Goal: Book appointment/travel/reservation

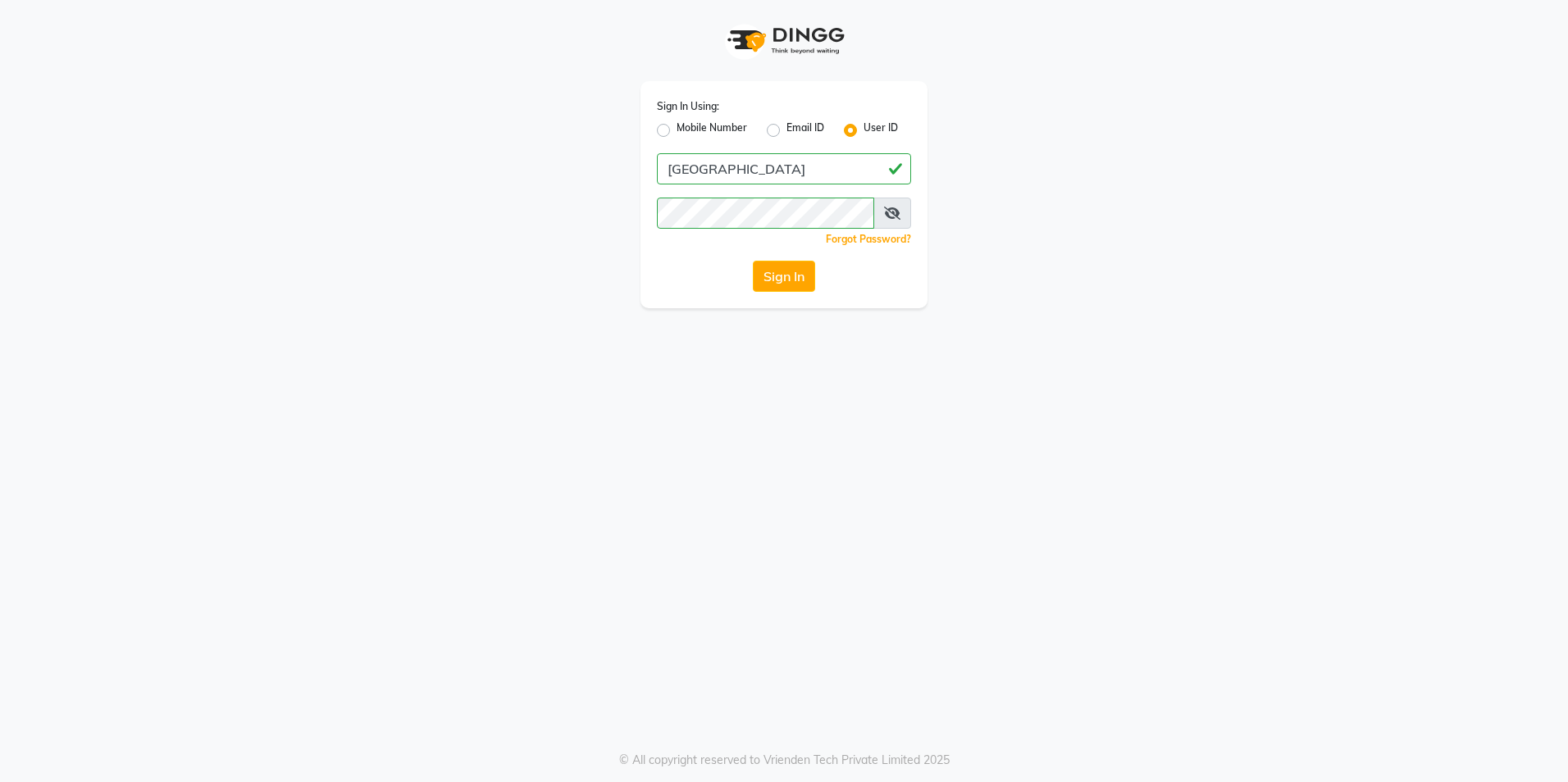
click at [804, 285] on button "Sign In" at bounding box center [783, 276] width 62 height 31
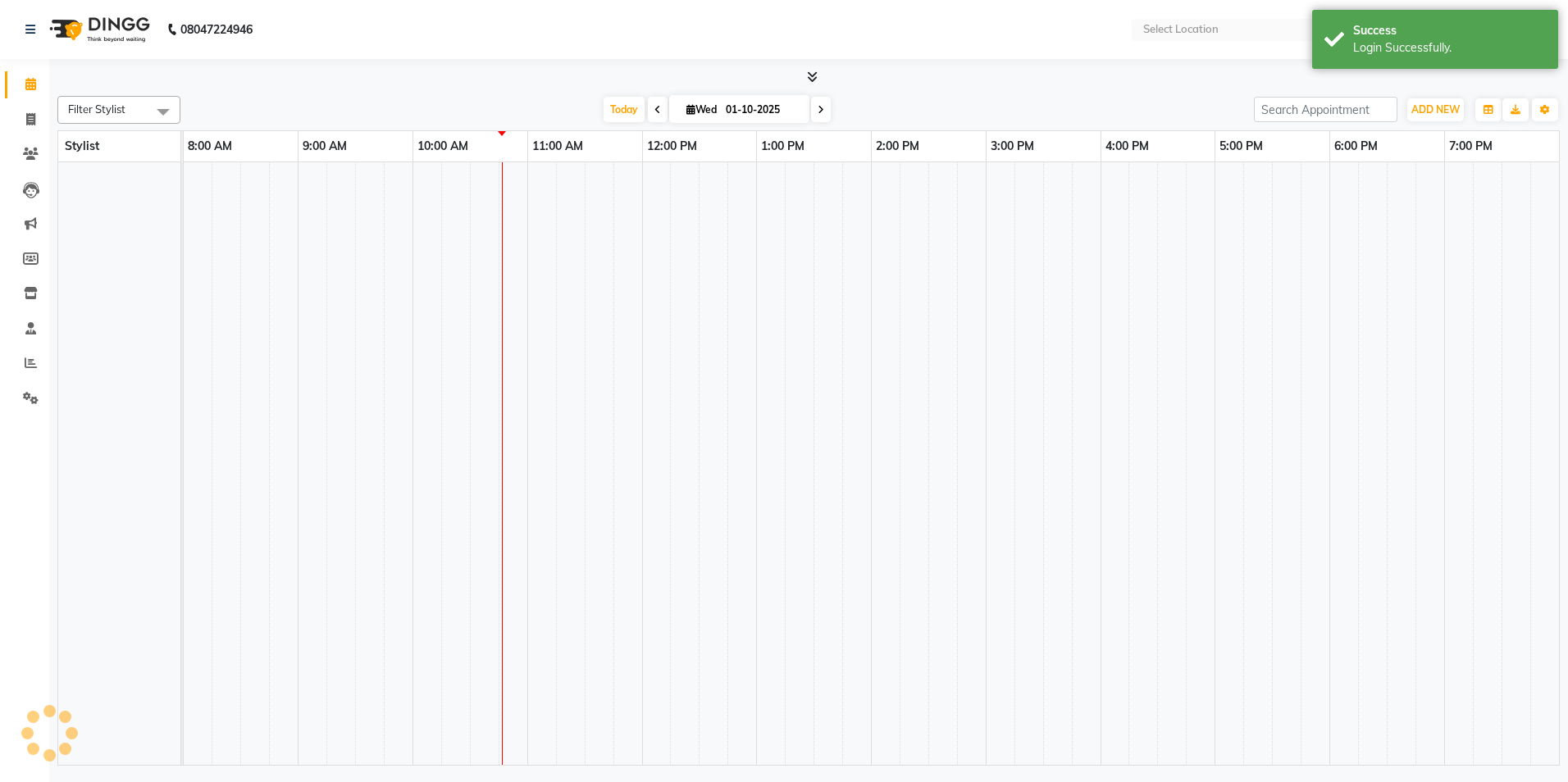
select select "en"
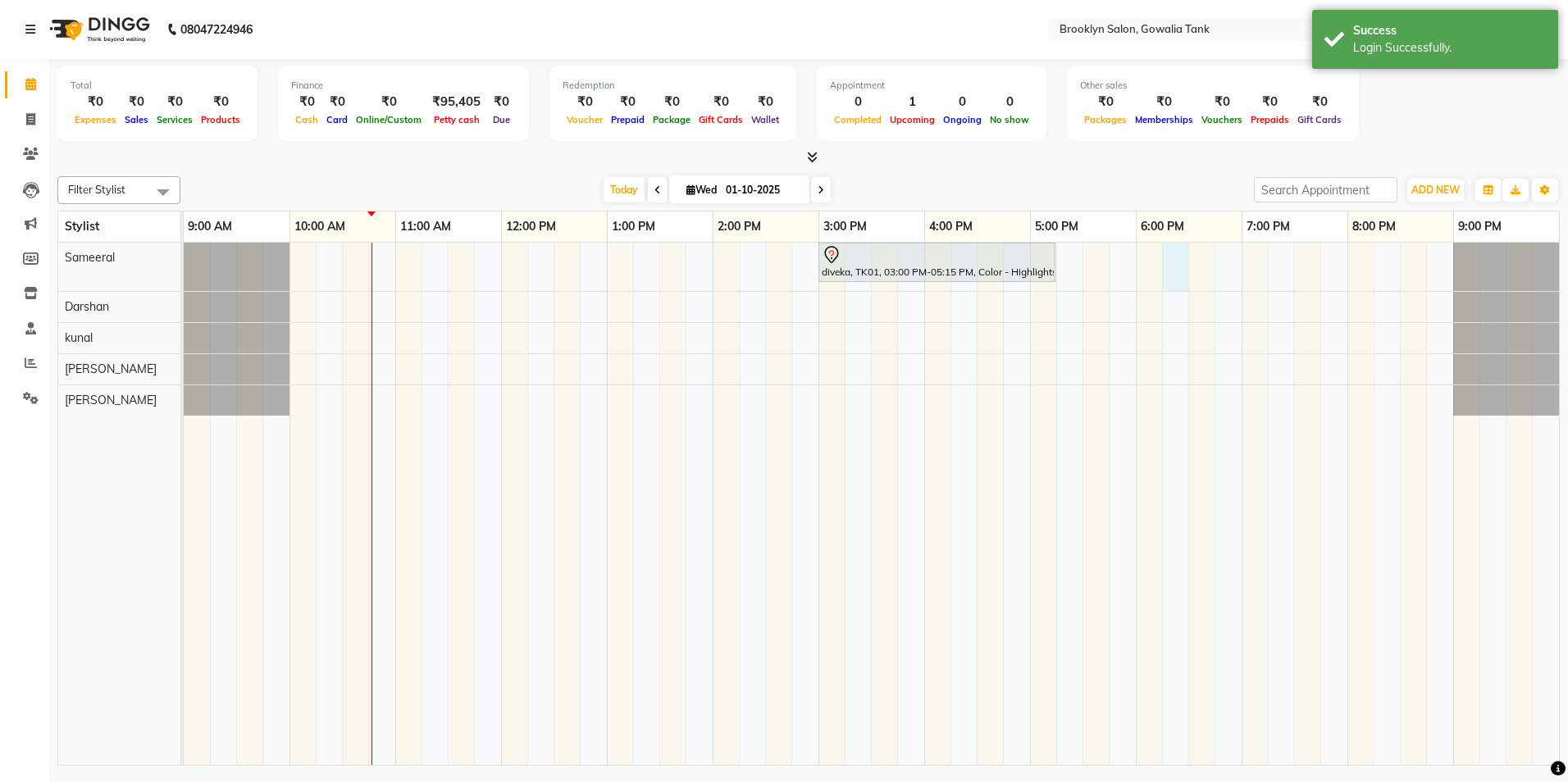
click at [1177, 258] on div "diveka, TK01, 03:00 PM-05:15 PM, Color - Highlights (Short) - Senior Stylist" at bounding box center [872, 504] width 1375 height 523
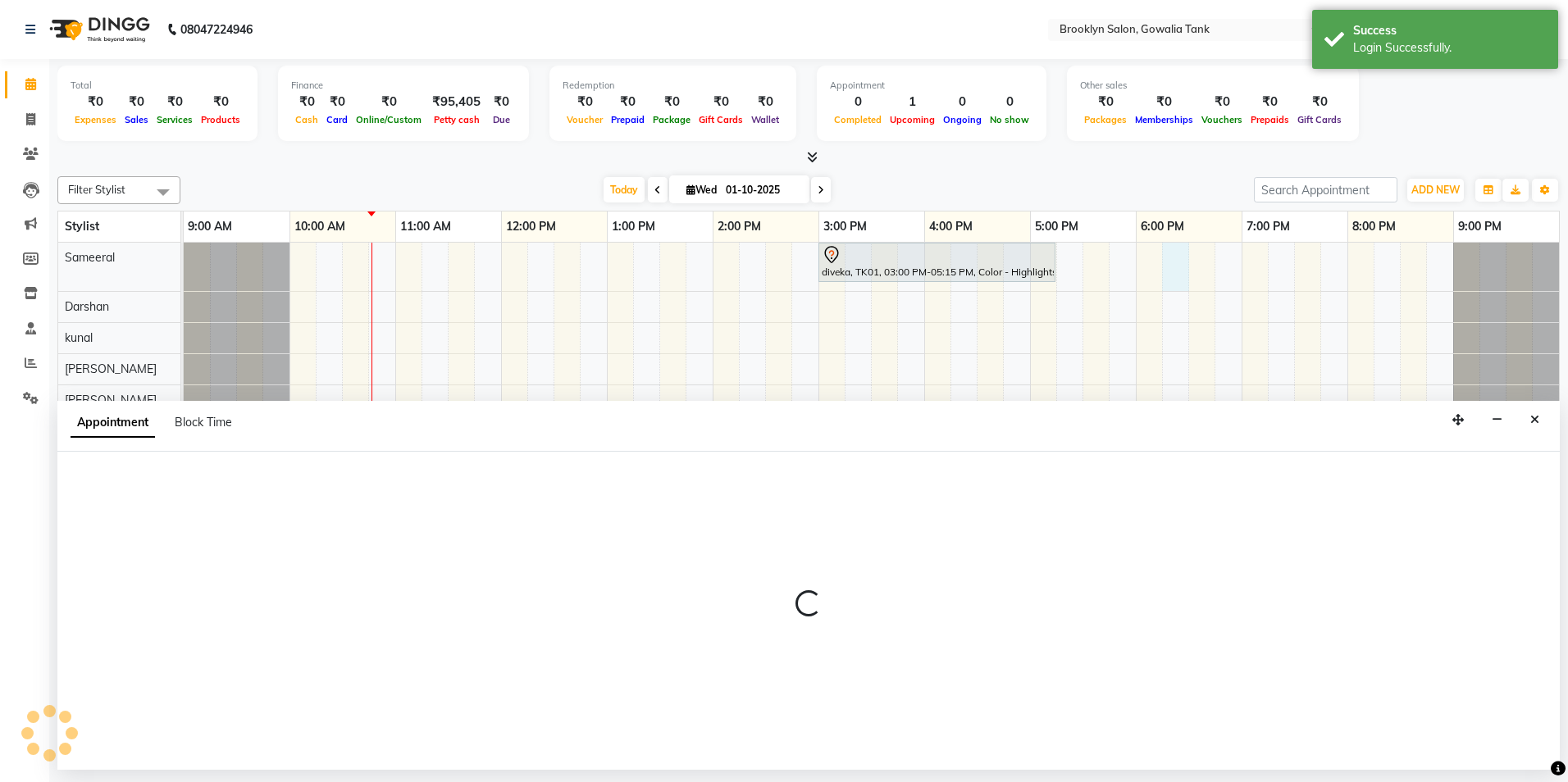
select select "3855"
select select "1095"
select select "tentative"
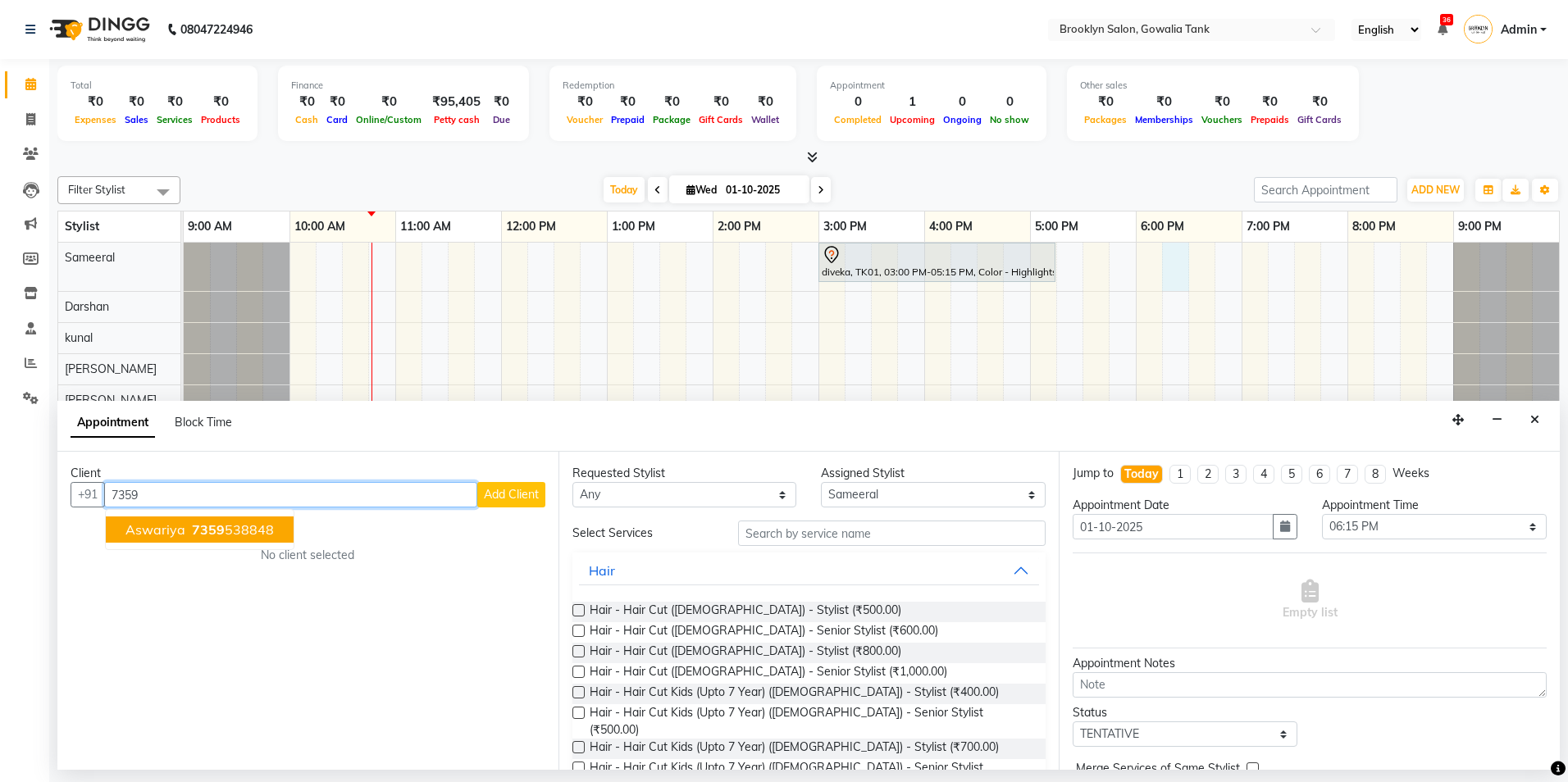
click at [266, 525] on ngb-highlight "7359 538848" at bounding box center [231, 529] width 85 height 16
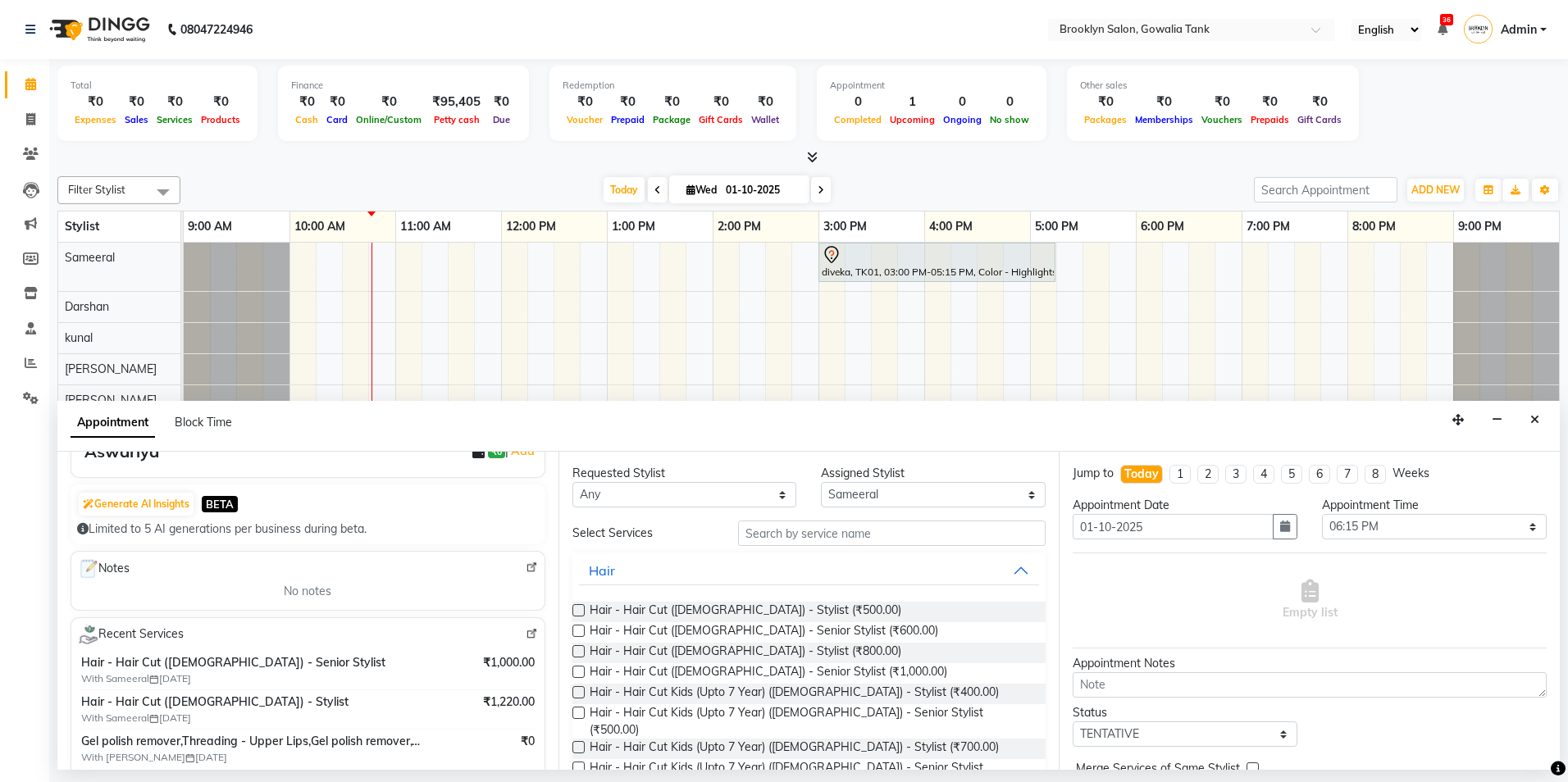
scroll to position [82, 0]
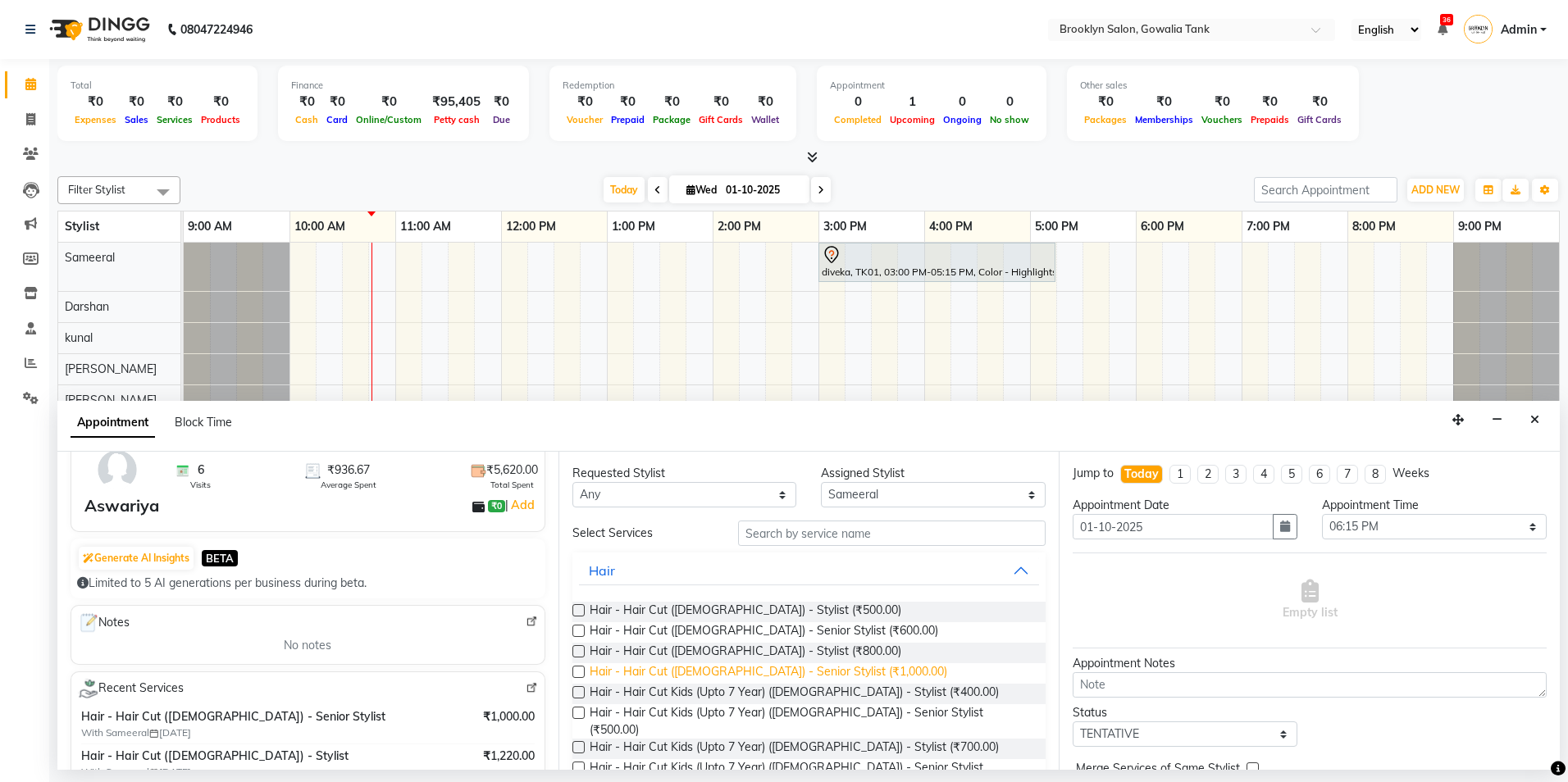
type input "7359538848"
click at [743, 665] on span "Hair - Hair Cut ([DEMOGRAPHIC_DATA]) - Senior Stylist (₹1,000.00)" at bounding box center [768, 673] width 358 height 20
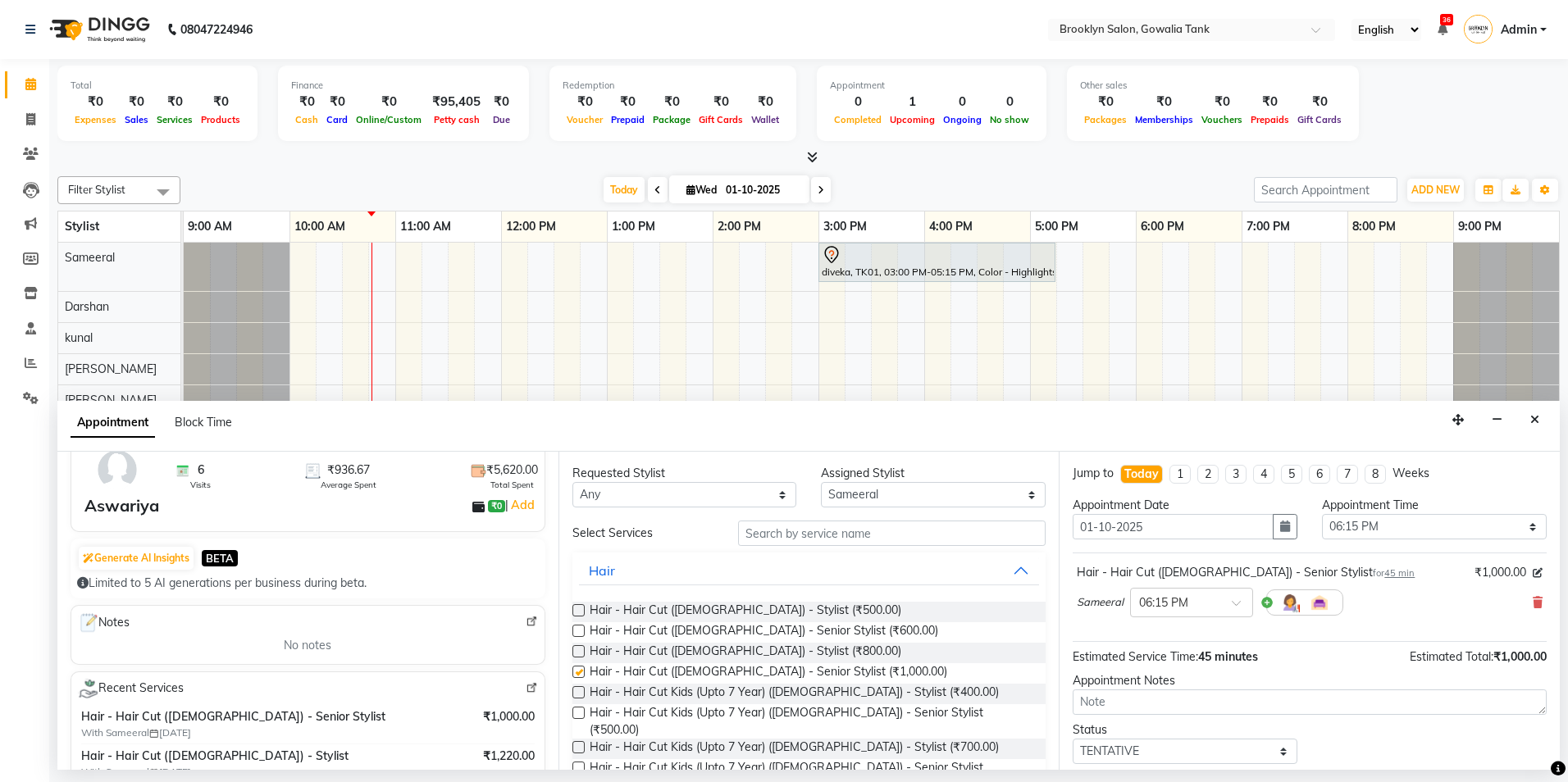
checkbox input "false"
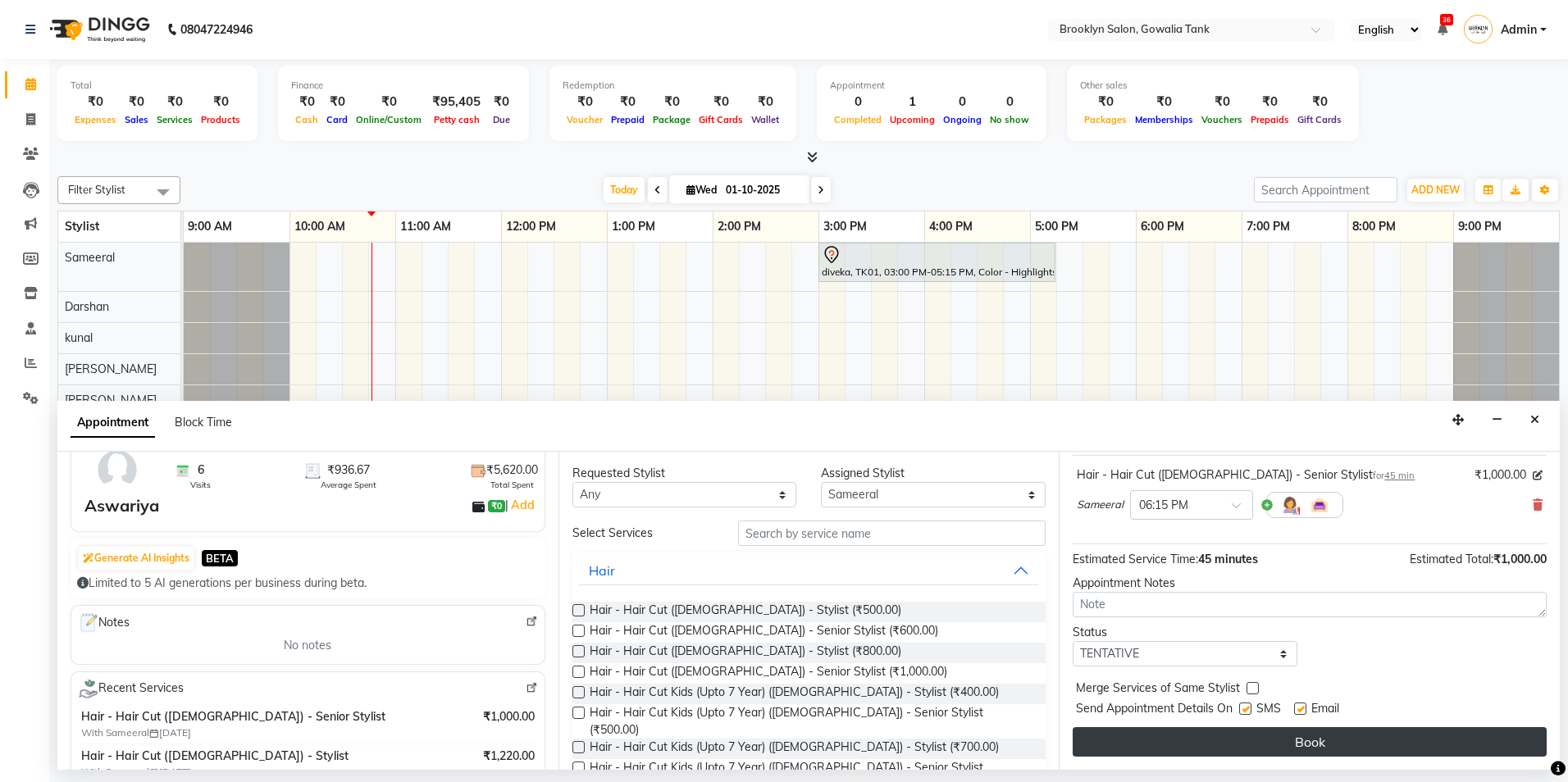
click at [1344, 742] on button "Book" at bounding box center [1310, 742] width 474 height 30
